Goal: Task Accomplishment & Management: Complete application form

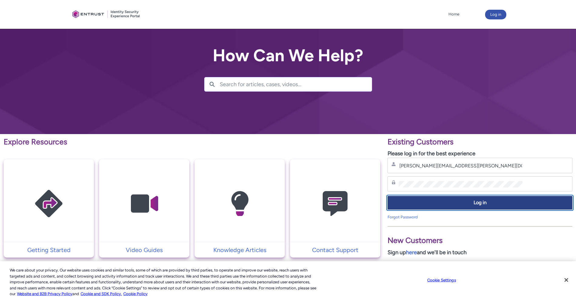
click at [444, 200] on span "Log in" at bounding box center [480, 202] width 177 height 7
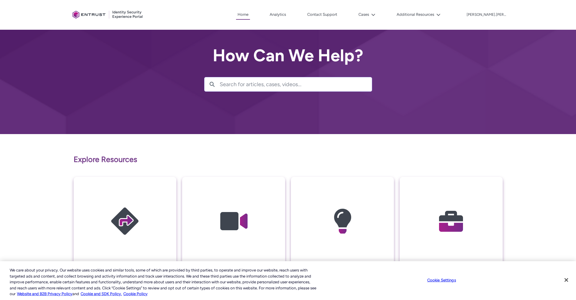
click at [409, 146] on div "Explore Resources Getting Started Video Guides Knowledge Articles My Cases Stil…" at bounding box center [288, 280] width 429 height 281
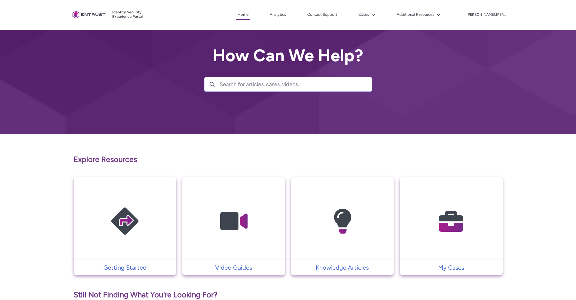
click at [453, 220] on img at bounding box center [452, 221] width 58 height 65
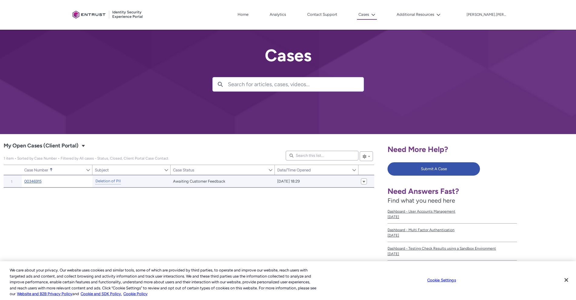
click at [35, 180] on link "00346915" at bounding box center [32, 181] width 17 height 6
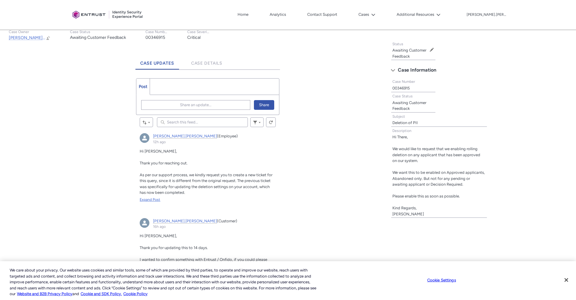
click at [149, 200] on div "Expand Post" at bounding box center [208, 199] width 136 height 5
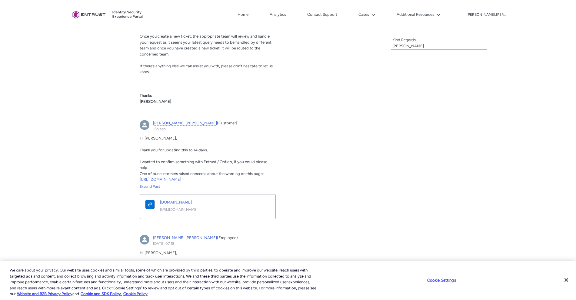
scroll to position [302, 0]
click at [156, 186] on div "Expand Post" at bounding box center [208, 185] width 136 height 5
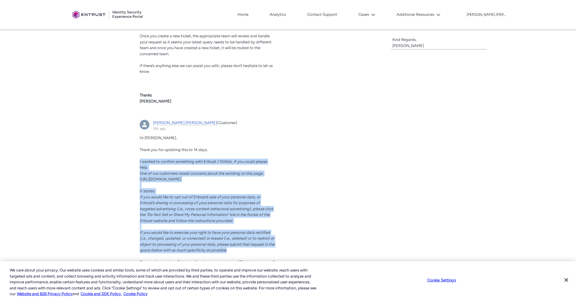
drag, startPoint x: 139, startPoint y: 162, endPoint x: 260, endPoint y: 255, distance: 153.1
click at [260, 255] on article "carl.lee (Customer) 16h ago Actions for this Feed Item Hi Himanshu, Thank you f…" at bounding box center [207, 233] width 143 height 234
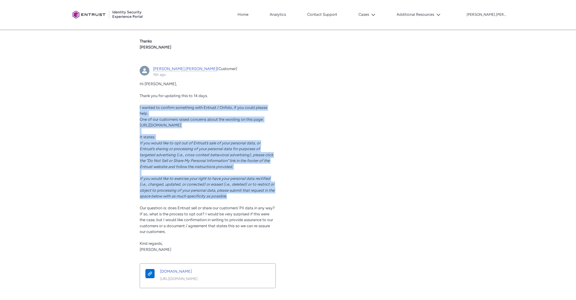
scroll to position [356, 0]
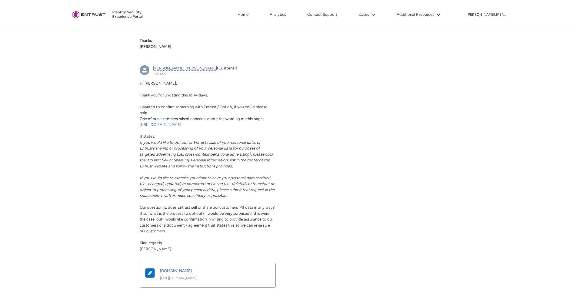
click at [200, 246] on p "Kind regards," at bounding box center [208, 243] width 136 height 6
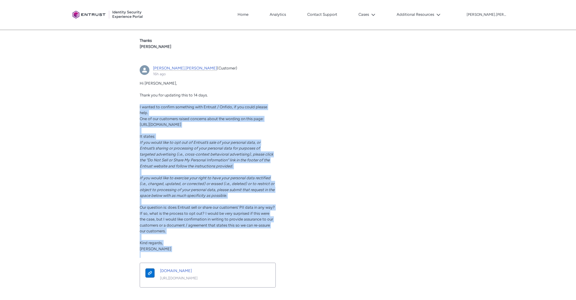
drag, startPoint x: 150, startPoint y: 261, endPoint x: 126, endPoint y: 109, distance: 154.1
copy div "I wanted to confirm something with Entrust / Onfido, if you could please help. …"
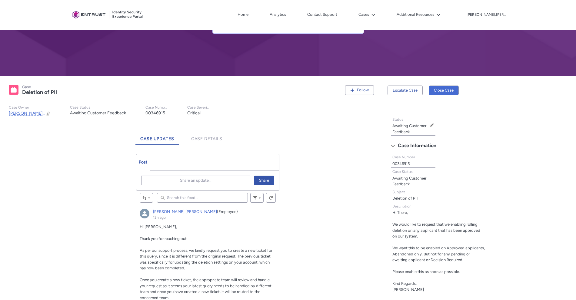
scroll to position [58, 0]
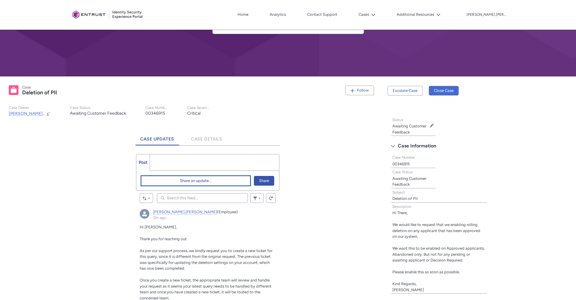
click at [190, 184] on span "Share an update..." at bounding box center [196, 180] width 32 height 9
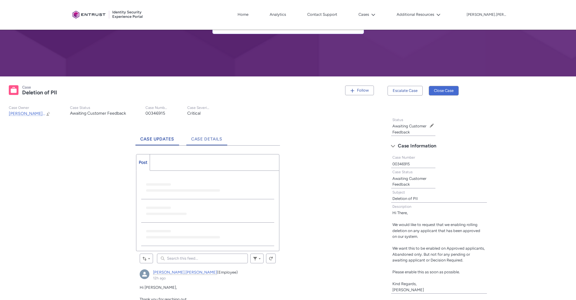
scroll to position [0, 0]
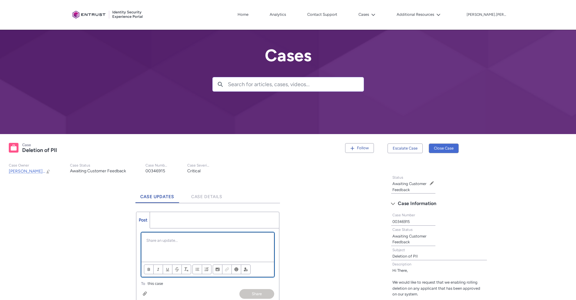
click at [171, 240] on p "Chatter Publisher" at bounding box center [207, 240] width 123 height 6
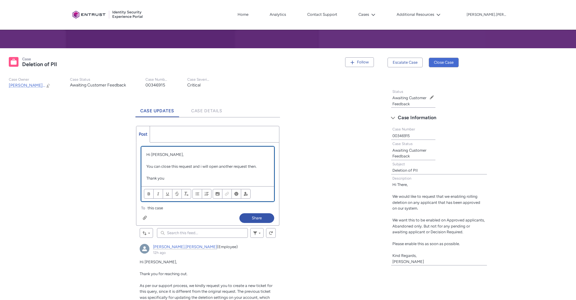
scroll to position [96, 0]
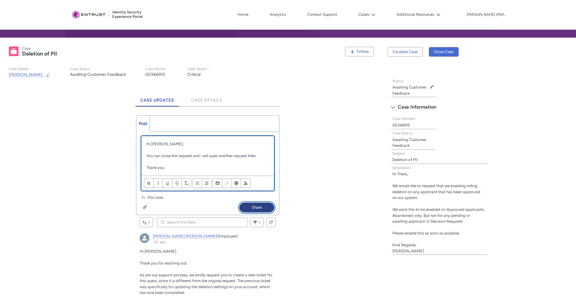
click at [258, 208] on button "Share" at bounding box center [257, 208] width 35 height 10
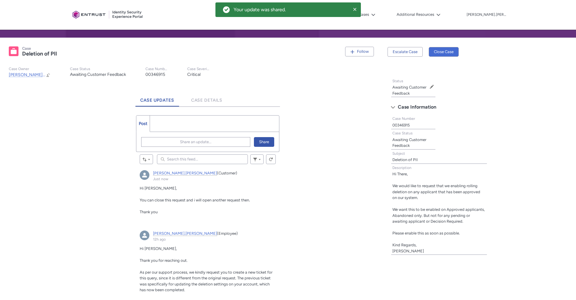
click at [192, 196] on p "carl.lee, Just now" at bounding box center [208, 194] width 136 height 6
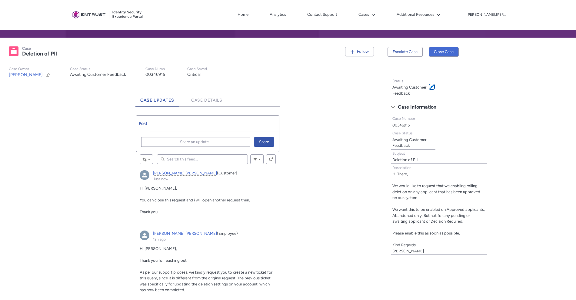
click at [431, 87] on span at bounding box center [432, 87] width 4 height 4
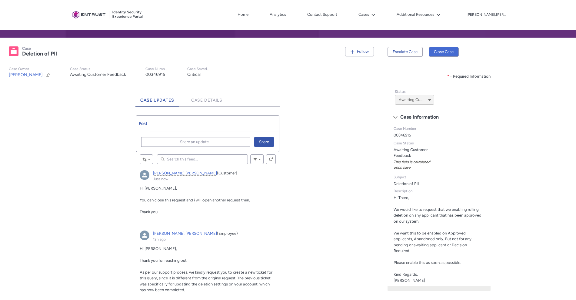
click at [423, 104] on span "Awaiting Customer Feedback" at bounding box center [411, 99] width 25 height 9
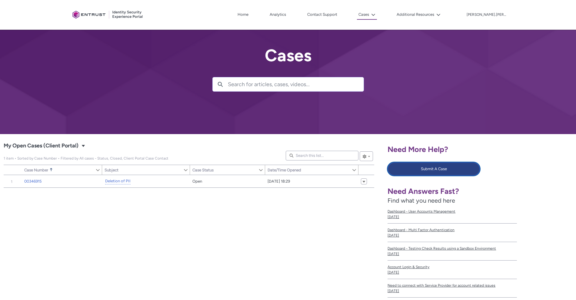
click at [422, 168] on button "Submit A Case" at bounding box center [434, 168] width 92 height 13
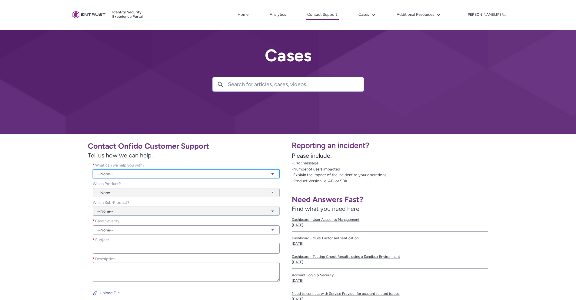
click at [158, 173] on link "--None--" at bounding box center [186, 173] width 187 height 9
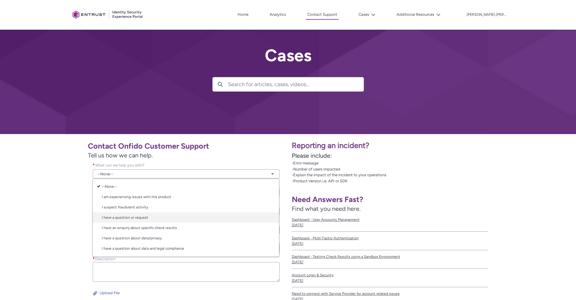
scroll to position [10, 0]
click at [151, 230] on link "I have a question about data/privacy" at bounding box center [186, 228] width 186 height 10
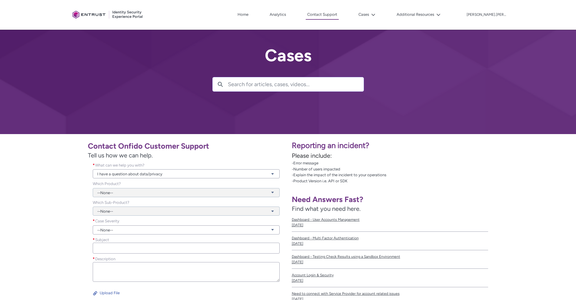
click at [121, 196] on div "--None--" at bounding box center [186, 189] width 187 height 16
click at [118, 192] on div "--None--" at bounding box center [186, 189] width 187 height 16
click at [128, 228] on link "--None--" at bounding box center [186, 229] width 187 height 9
click at [123, 271] on link "Critical" at bounding box center [186, 273] width 186 height 10
click at [116, 244] on input "Subject *" at bounding box center [186, 248] width 187 height 11
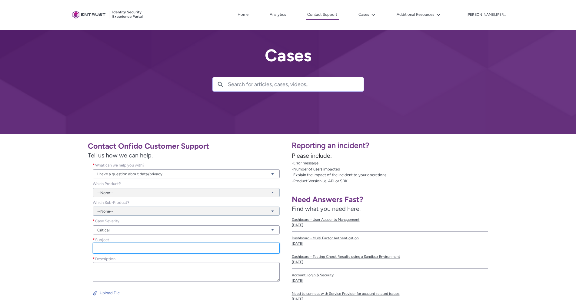
type input "I"
type input "Need Clarification on Data Privacy and how you handle PII"
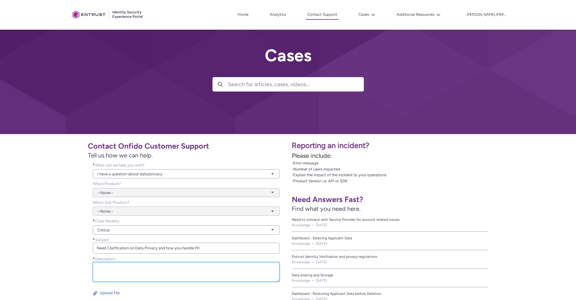
paste textarea "I wanted to confirm something with Entrust / Onfido, if you could please help. …"
click at [274, 277] on textarea "Description *" at bounding box center [186, 272] width 187 height 20
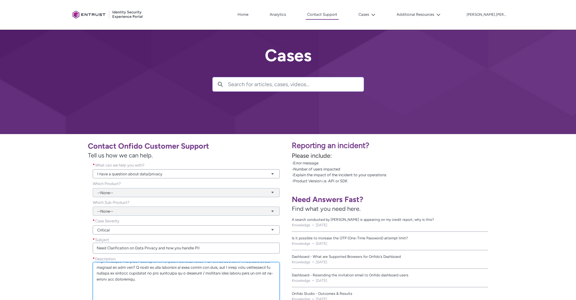
drag, startPoint x: 274, startPoint y: 277, endPoint x: 291, endPoint y: 317, distance: 43.4
click at [291, 300] on html "Loading × Sorry to interrupt This page has an error. You might just need to ref…" at bounding box center [288, 207] width 576 height 414
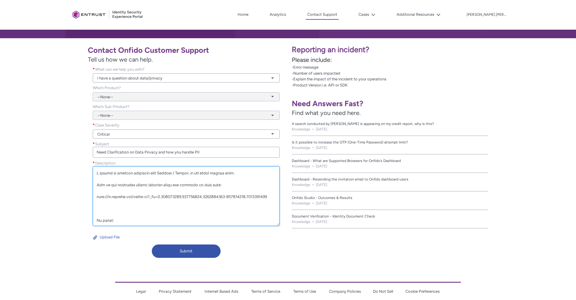
scroll to position [114, 0]
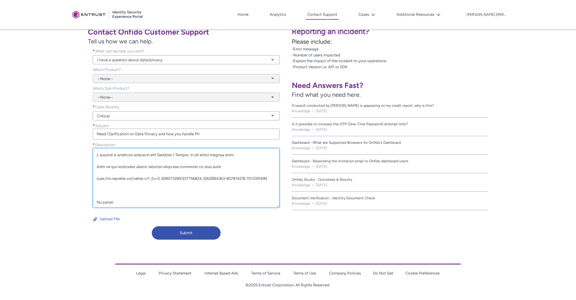
click at [101, 155] on textarea "Description *" at bounding box center [186, 178] width 187 height 60
drag, startPoint x: 177, startPoint y: 153, endPoint x: 245, endPoint y: 153, distance: 68.5
click at [245, 153] on textarea "Description *" at bounding box center [186, 178] width 187 height 60
drag, startPoint x: 147, startPoint y: 167, endPoint x: 89, endPoint y: 166, distance: 58.2
click at [89, 166] on div "Description *" at bounding box center [186, 177] width 197 height 70
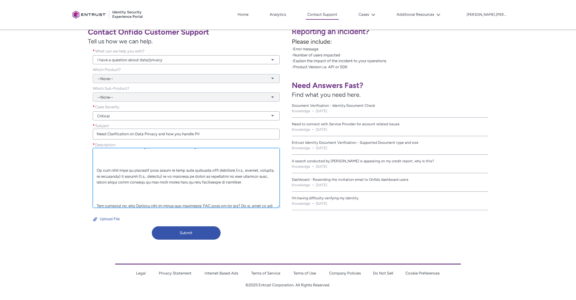
scroll to position [86, 0]
click at [193, 156] on textarea "Description *" at bounding box center [186, 178] width 187 height 60
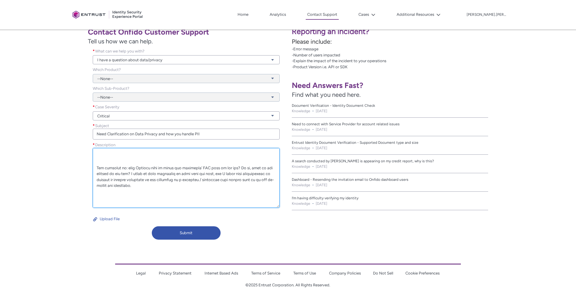
click at [169, 163] on textarea "Description *" at bounding box center [186, 178] width 187 height 60
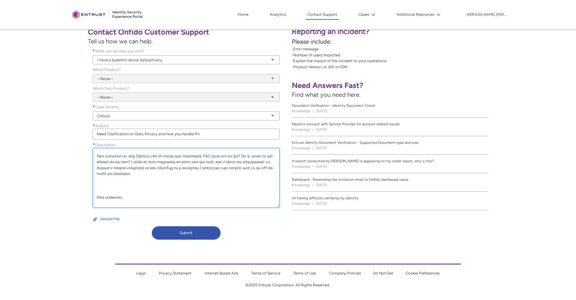
click at [124, 161] on textarea "Description *" at bounding box center [186, 178] width 187 height 60
drag, startPoint x: 166, startPoint y: 163, endPoint x: 232, endPoint y: 180, distance: 67.7
click at [232, 180] on textarea "Description *" at bounding box center [186, 178] width 187 height 60
click at [131, 166] on textarea "Description *" at bounding box center [186, 178] width 187 height 60
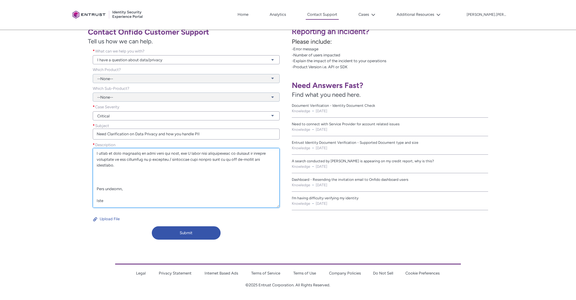
scroll to position [142, 0]
click at [188, 175] on textarea "Description *" at bounding box center [186, 178] width 187 height 60
click at [199, 186] on textarea "Description *" at bounding box center [186, 178] width 187 height 60
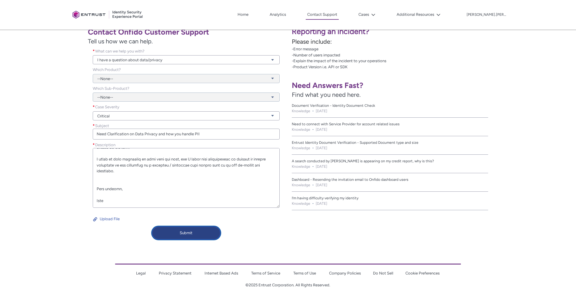
type textarea "I need confirmation on how Entrust / Onfido, handles PII information. As I have…"
click at [180, 230] on button "Submit" at bounding box center [186, 232] width 69 height 13
